Goal: Information Seeking & Learning: Learn about a topic

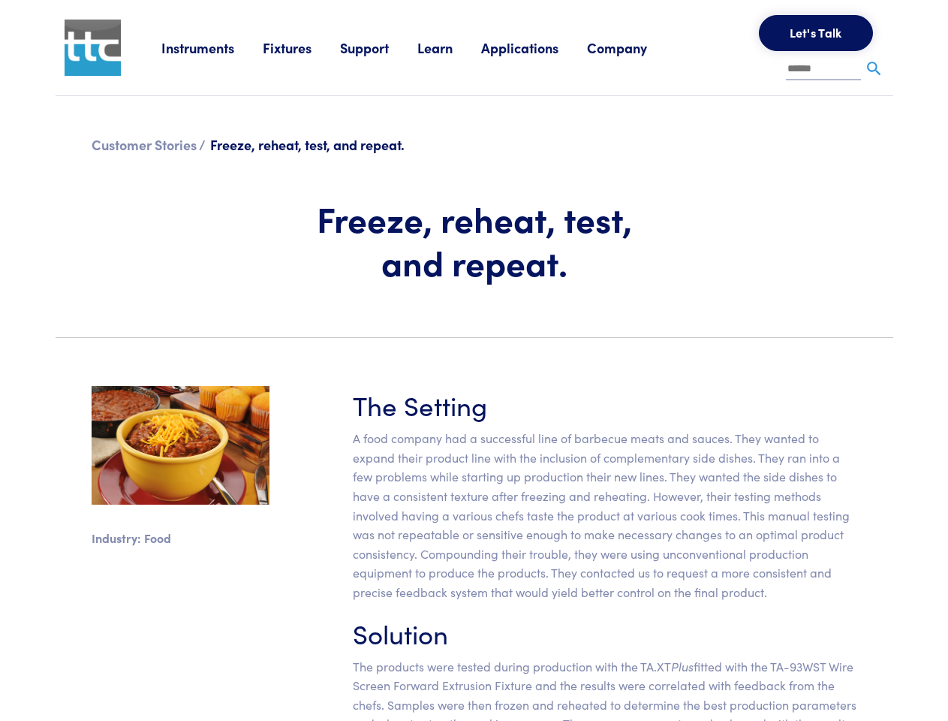
click at [474, 360] on section "Industry: Food The Setting A food company had a successful line of barbecue mea…" at bounding box center [475, 585] width 856 height 470
click at [212, 47] on link "Instruments" at bounding box center [211, 47] width 101 height 19
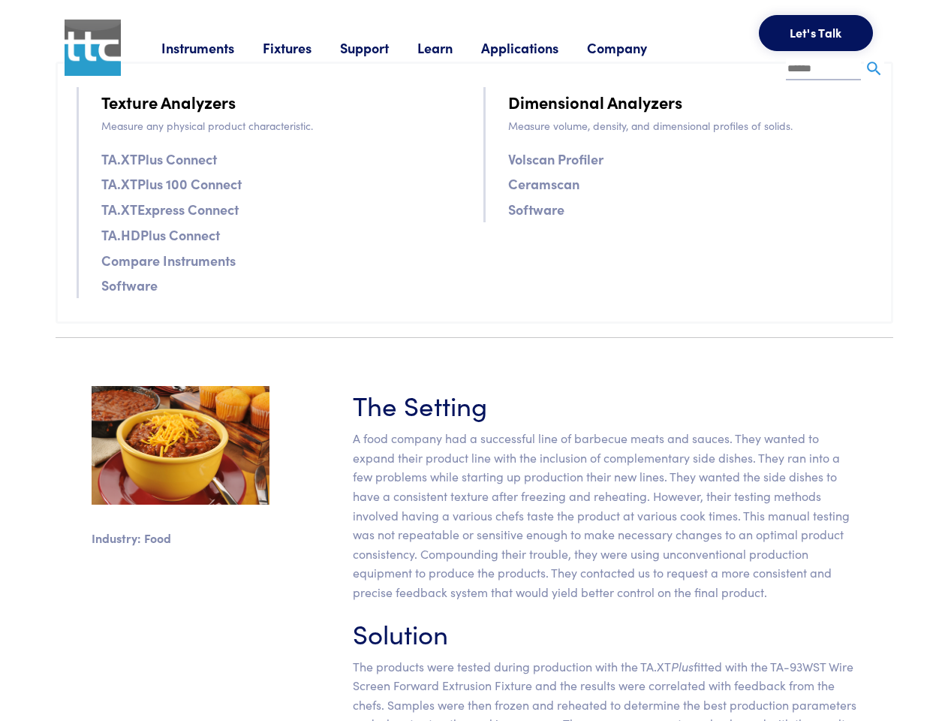
click at [303, 47] on link "Fixtures" at bounding box center [301, 47] width 77 height 19
click at [381, 47] on link "Support" at bounding box center [378, 47] width 77 height 19
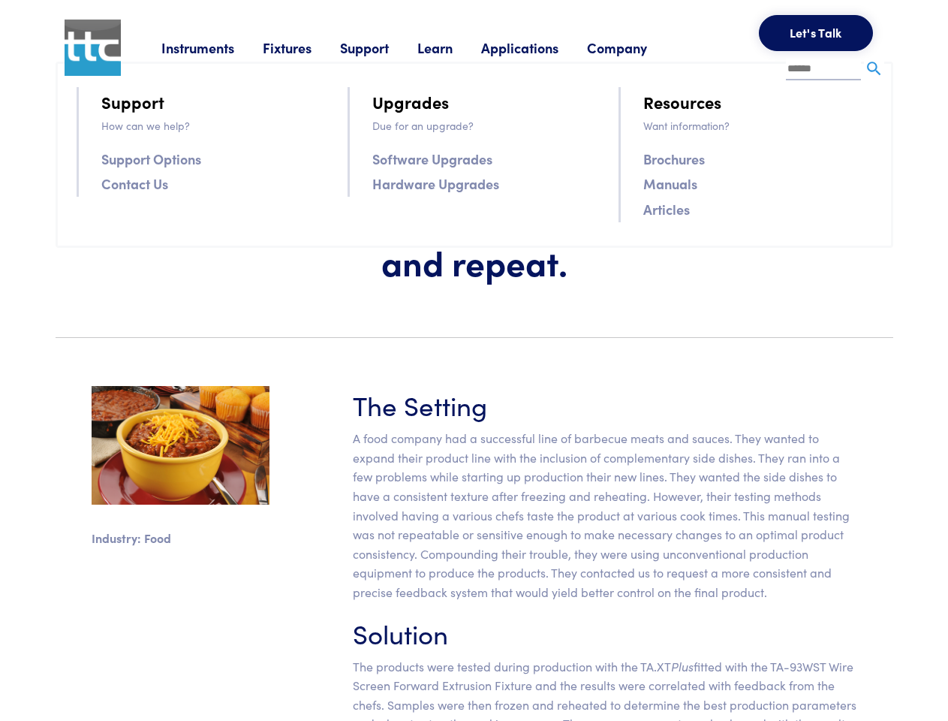
click at [453, 47] on link "Learn" at bounding box center [449, 47] width 64 height 19
click at [540, 47] on link "Applications" at bounding box center [534, 47] width 106 height 19
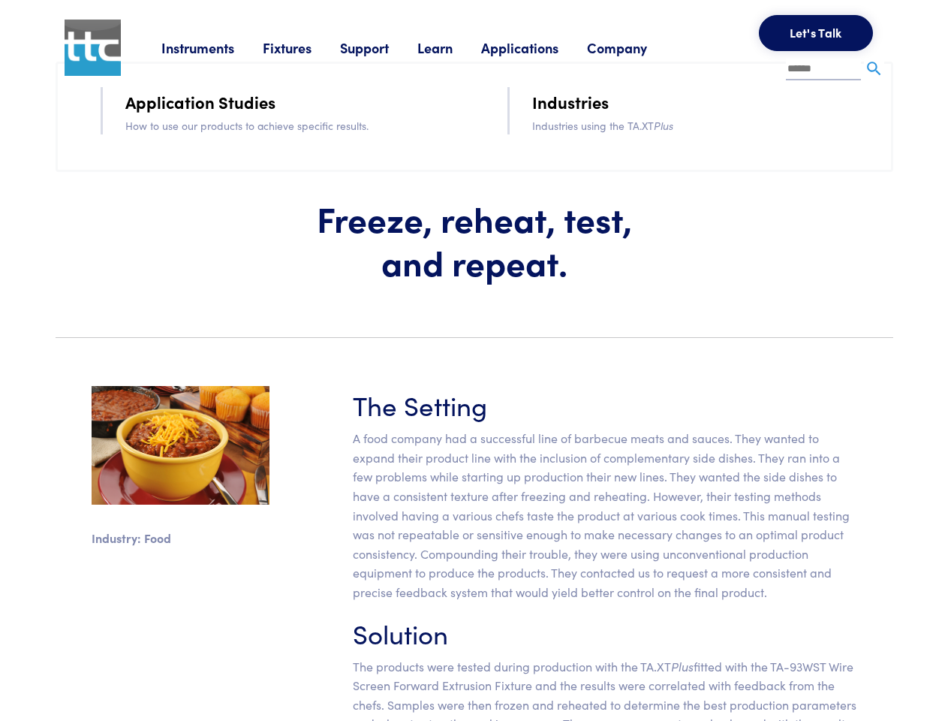
click at [637, 47] on link "Company" at bounding box center [631, 47] width 89 height 19
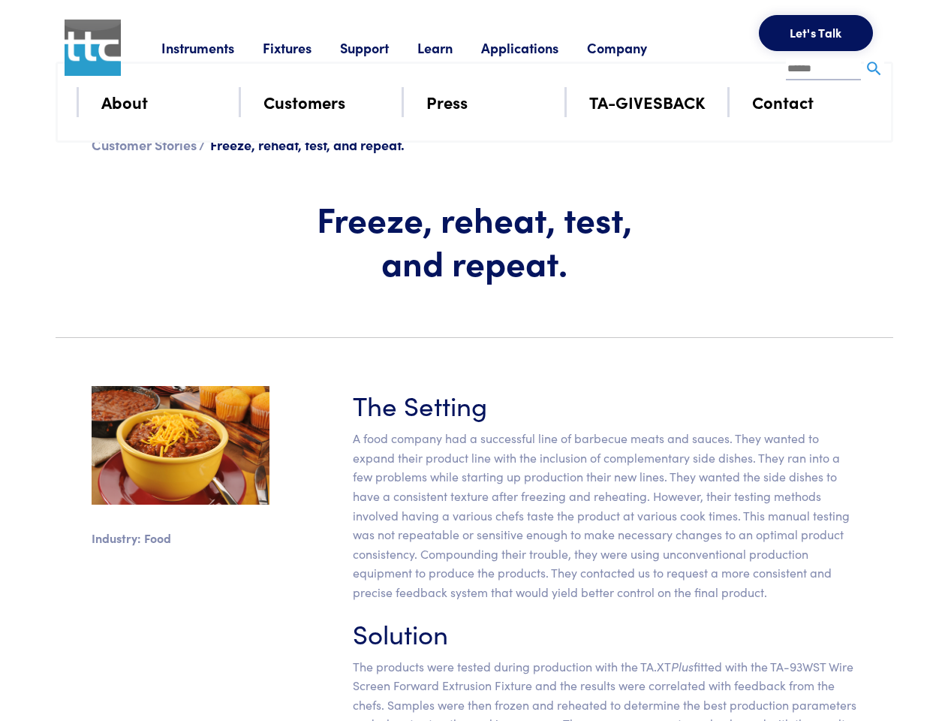
click at [816, 33] on button "Let's Talk" at bounding box center [816, 33] width 114 height 36
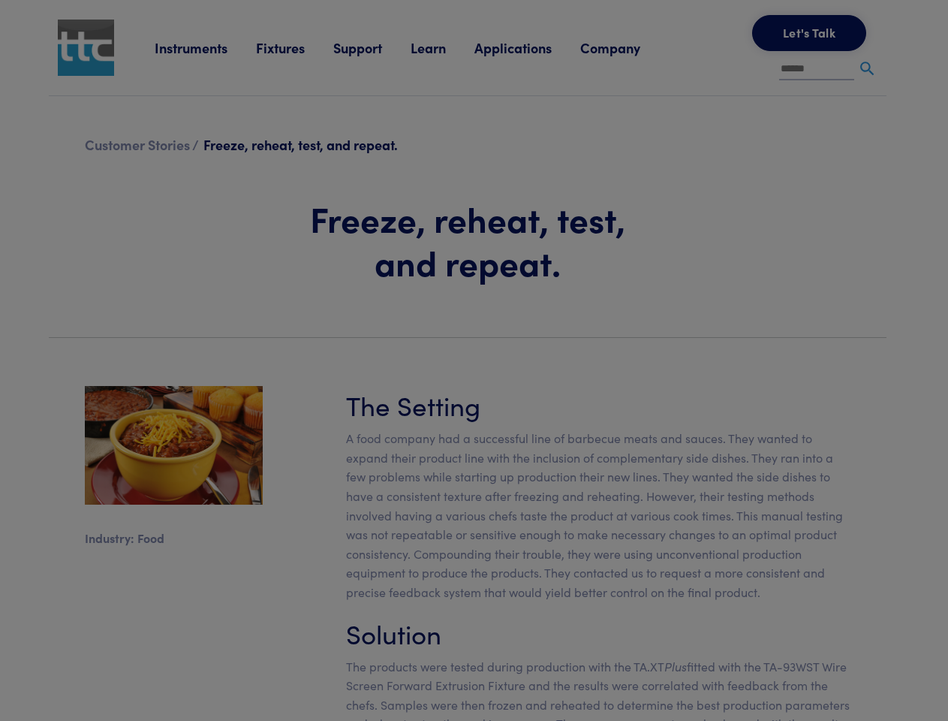
click at [874, 69] on div at bounding box center [474, 360] width 948 height 721
